Goal: Task Accomplishment & Management: Complete application form

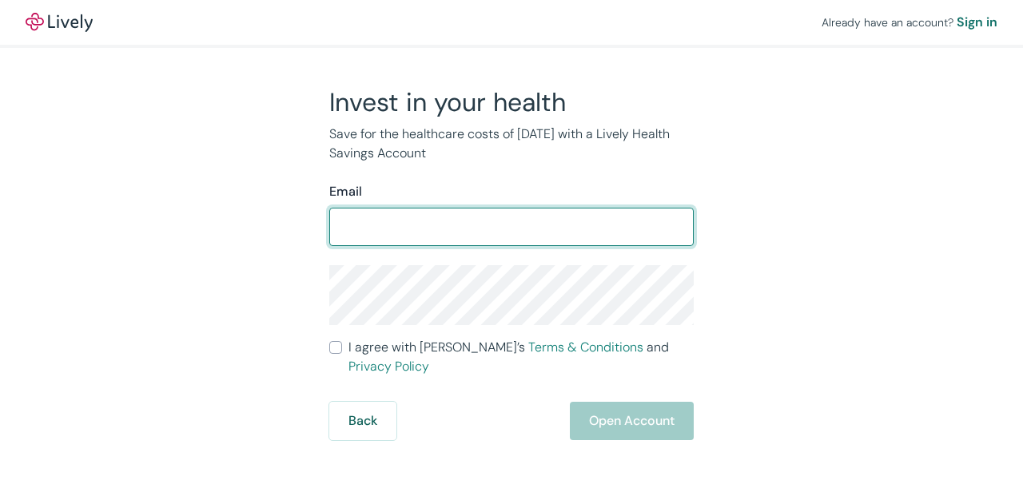
click at [408, 229] on input "Email" at bounding box center [511, 227] width 364 height 32
click at [421, 232] on input "Email" at bounding box center [511, 227] width 364 height 32
type input "[EMAIL_ADDRESS][DOMAIN_NAME]"
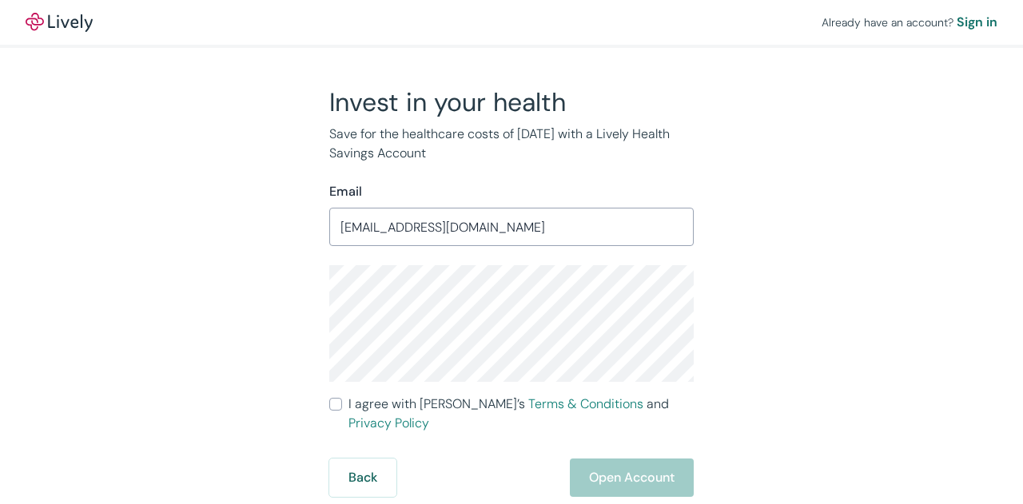
click at [332, 405] on input "I agree with Lively’s Terms & Conditions and Privacy Policy" at bounding box center [335, 404] width 13 height 13
checkbox input "true"
click at [630, 461] on button "Open Account" at bounding box center [632, 478] width 124 height 38
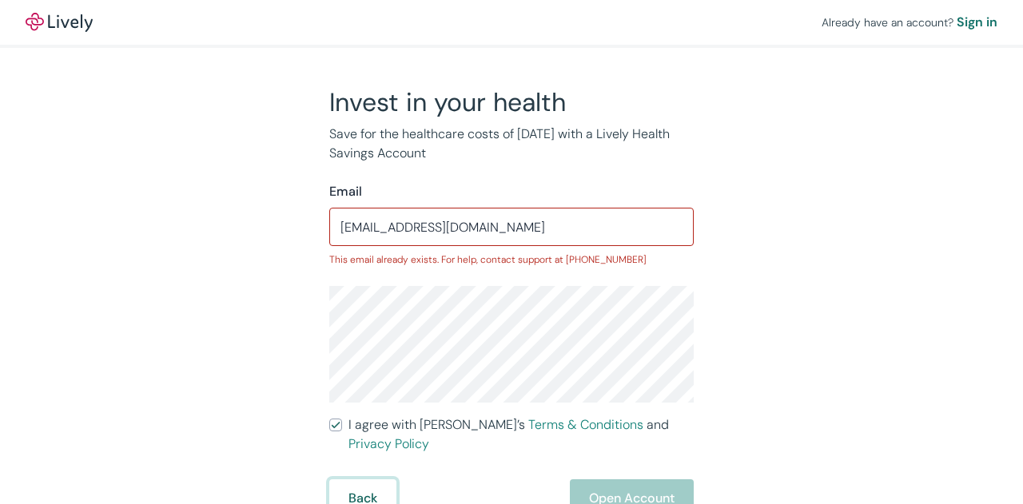
click at [361, 480] on button "Back" at bounding box center [362, 498] width 67 height 38
